Goal: Information Seeking & Learning: Learn about a topic

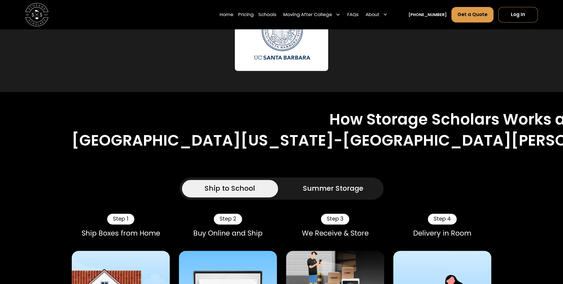
scroll to position [360, 0]
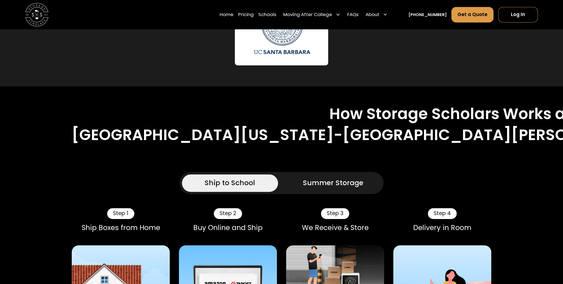
click at [339, 178] on div "Summer Storage" at bounding box center [333, 183] width 60 height 11
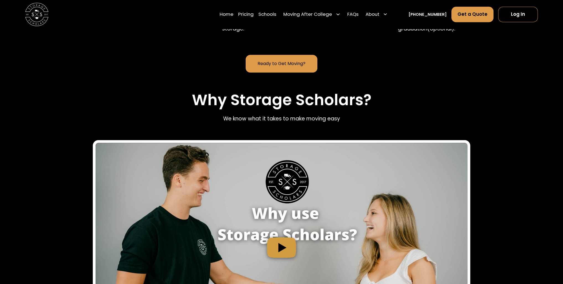
scroll to position [720, 0]
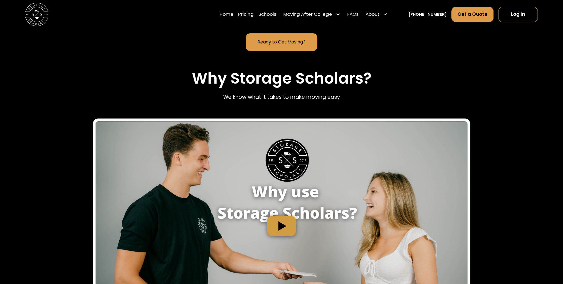
click at [281, 182] on img "open lightbox" at bounding box center [282, 225] width 372 height 209
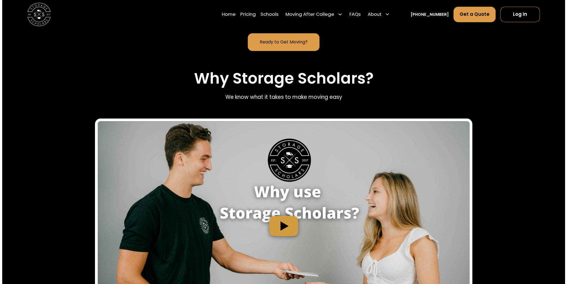
scroll to position [721, 0]
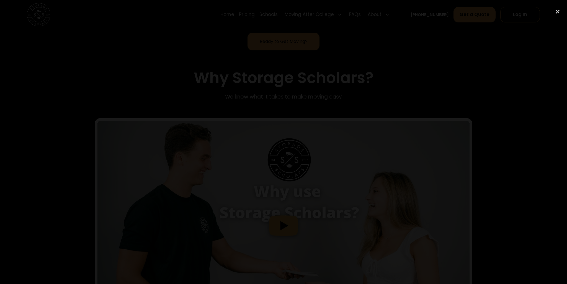
click at [520, 148] on div at bounding box center [283, 142] width 567 height 273
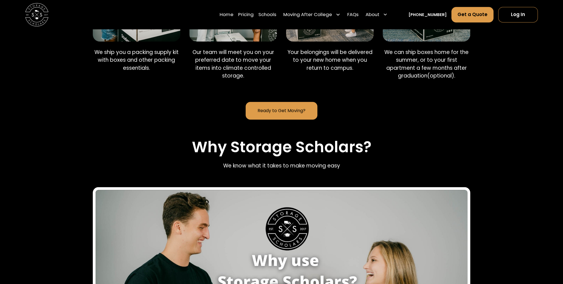
scroll to position [637, 0]
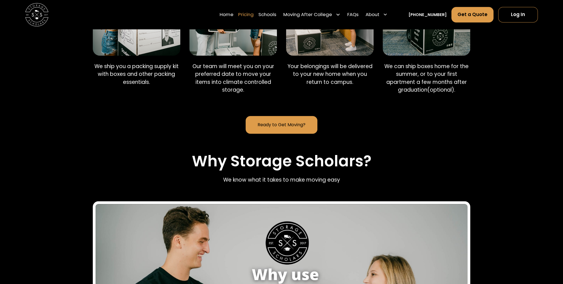
click at [254, 12] on link "Pricing" at bounding box center [246, 14] width 16 height 16
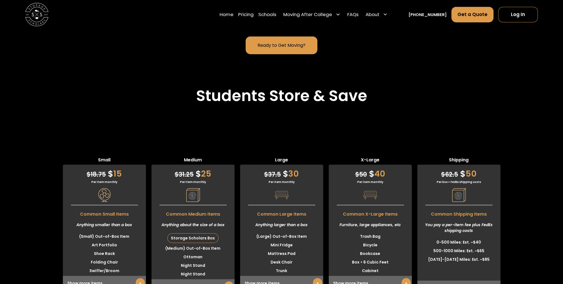
scroll to position [1767, 0]
click at [404, 278] on link "+" at bounding box center [405, 283] width 9 height 10
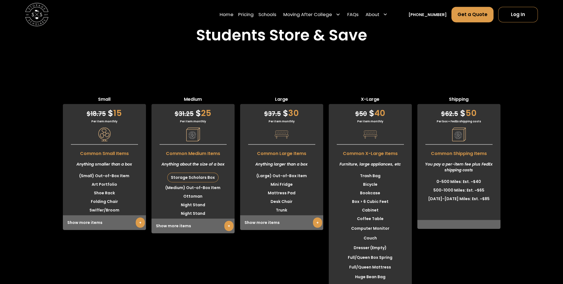
scroll to position [1822, 0]
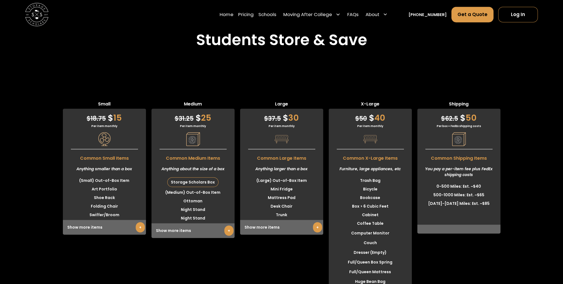
click at [310, 220] on div "Show more items +" at bounding box center [281, 227] width 83 height 15
click at [313, 222] on link "+" at bounding box center [317, 227] width 9 height 10
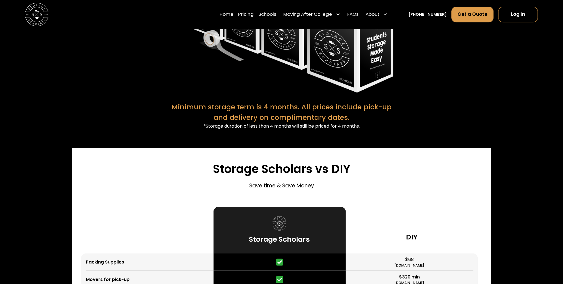
scroll to position [1324, 0]
